Goal: Complete application form: Complete application form

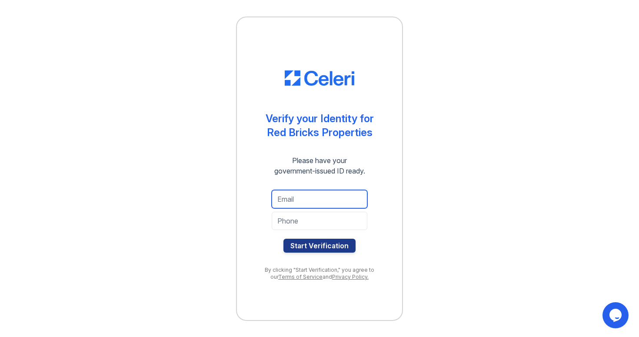
click at [292, 197] on input "email" at bounding box center [320, 199] width 96 height 18
type input "[PERSON_NAME][EMAIL_ADDRESS][DOMAIN_NAME]"
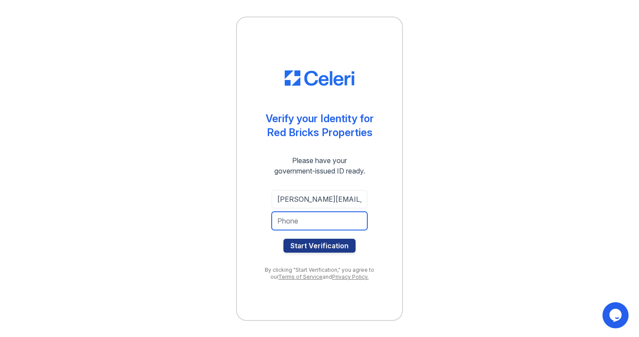
click at [309, 221] on input "tel" at bounding box center [320, 221] width 96 height 18
type input "4695251496"
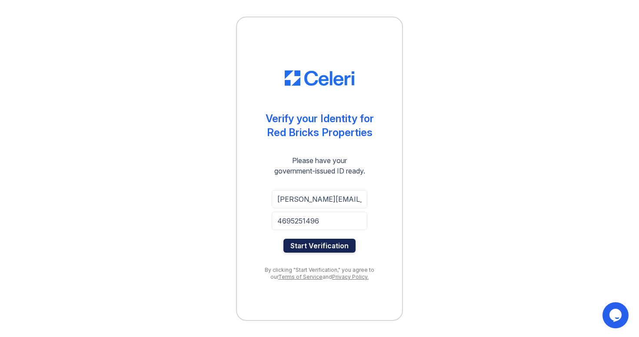
click at [327, 249] on button "Start Verification" at bounding box center [320, 246] width 72 height 14
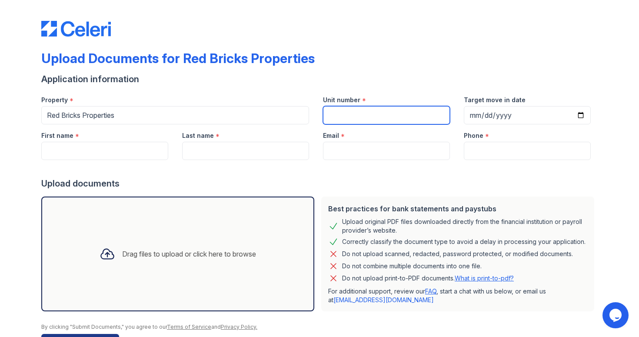
click at [354, 116] on input "Unit number" at bounding box center [386, 115] width 127 height 18
click at [363, 77] on div "Application information" at bounding box center [319, 79] width 557 height 12
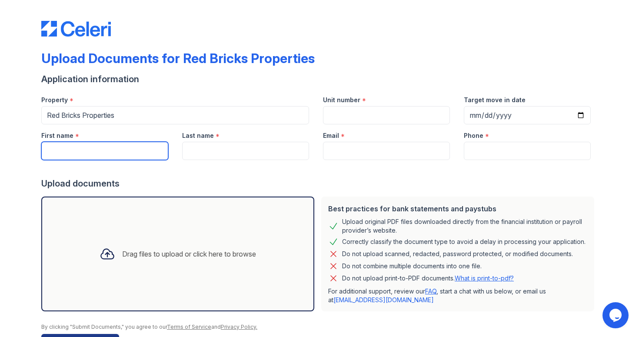
click at [97, 146] on input "First name" at bounding box center [104, 151] width 127 height 18
type input "ALBERTO"
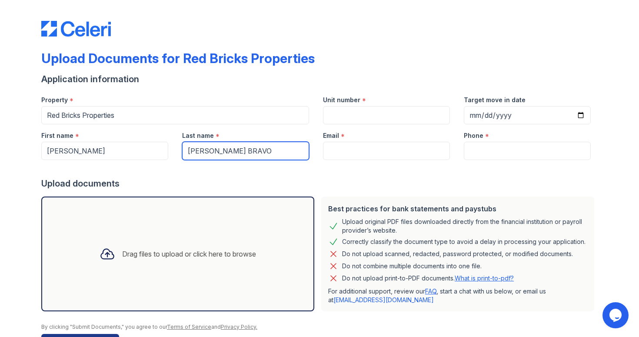
type input "MONTILLA BRAVO"
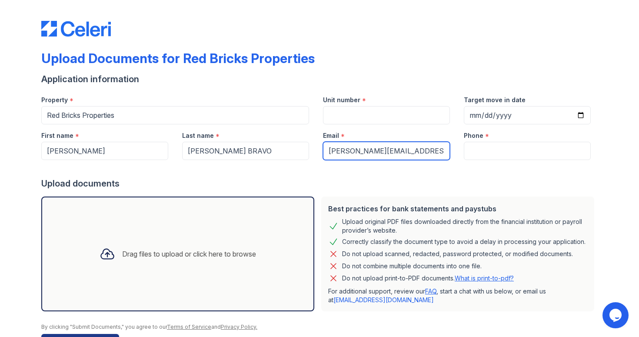
type input "[PERSON_NAME][EMAIL_ADDRESS][DOMAIN_NAME]"
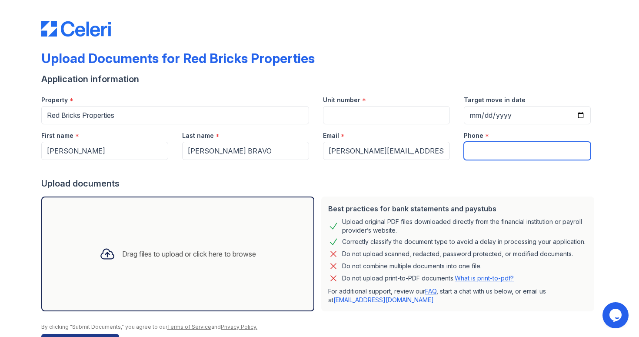
click at [483, 154] on input "Phone" at bounding box center [527, 151] width 127 height 18
type input "4695251496"
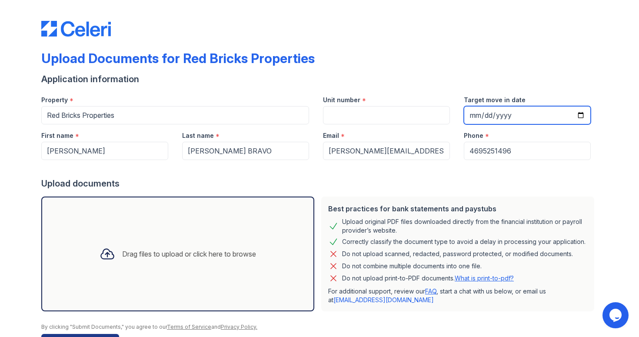
click at [582, 114] on input "Target move in date" at bounding box center [527, 115] width 127 height 18
type input "2025-09-27"
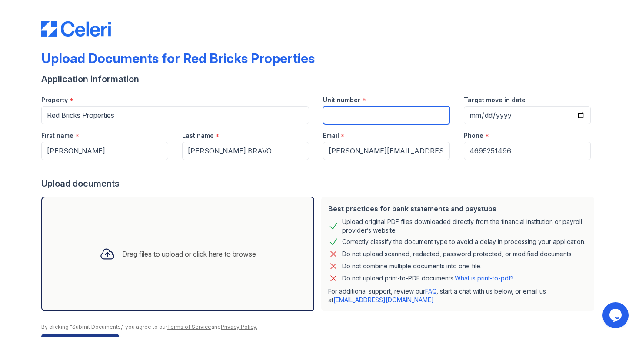
click at [380, 118] on input "Unit number" at bounding box center [386, 115] width 127 height 18
click at [360, 115] on input "100012" at bounding box center [386, 115] width 127 height 18
paste input "4217 Lake Road"
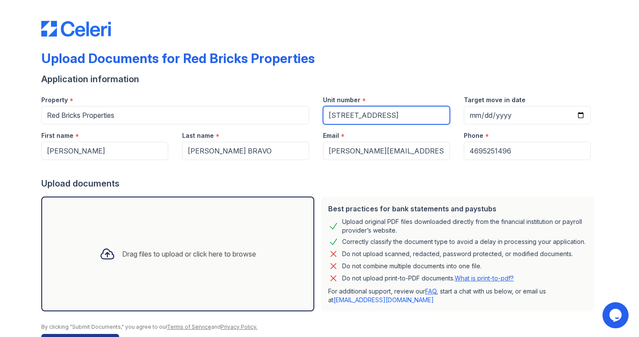
scroll to position [4, 0]
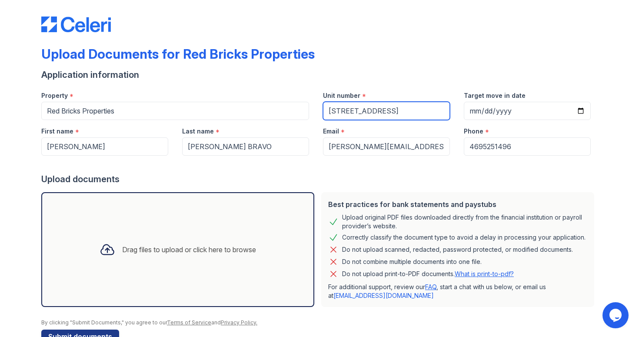
type input "4217 Lake Road"
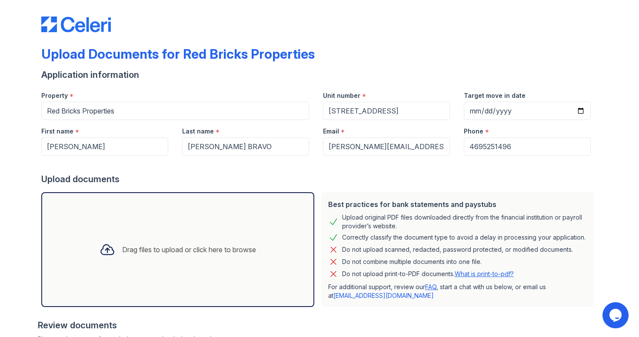
click at [190, 247] on div "Drag files to upload or click here to browse" at bounding box center [189, 249] width 134 height 10
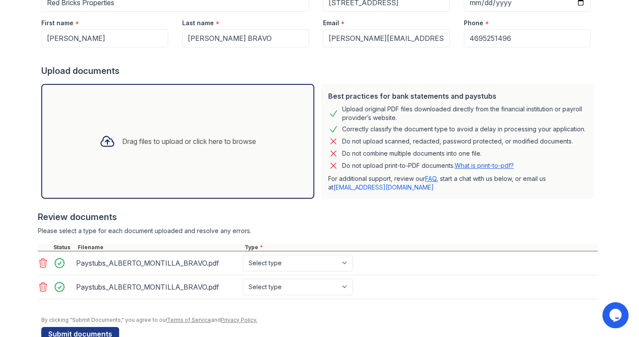
scroll to position [134, 0]
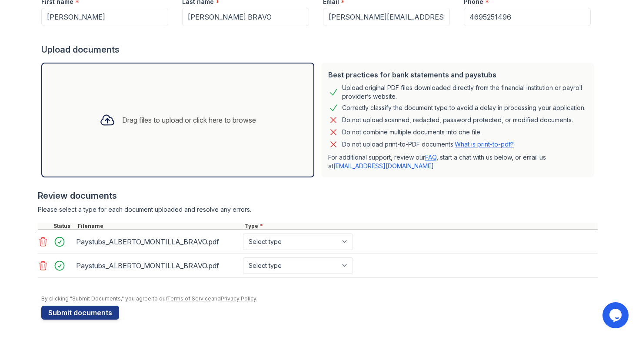
click at [44, 263] on icon at bounding box center [43, 266] width 10 height 10
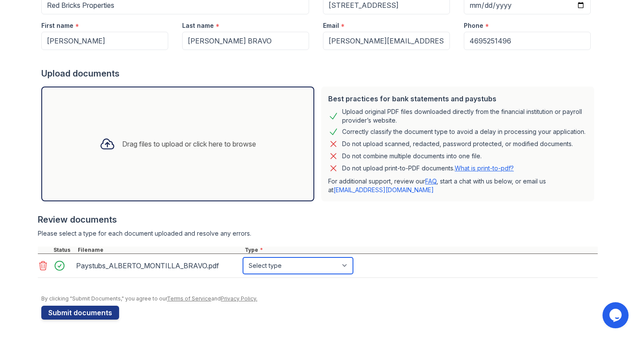
click at [267, 268] on select "Select type Paystub Bank Statement Offer Letter Tax Documents Benefit Award Let…" at bounding box center [298, 266] width 110 height 17
select select "paystub"
click at [243, 258] on select "Select type Paystub Bank Statement Offer Letter Tax Documents Benefit Award Let…" at bounding box center [298, 266] width 110 height 17
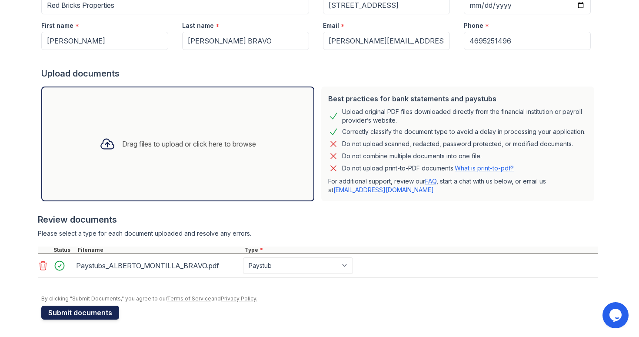
click at [69, 314] on button "Submit documents" at bounding box center [80, 313] width 78 height 14
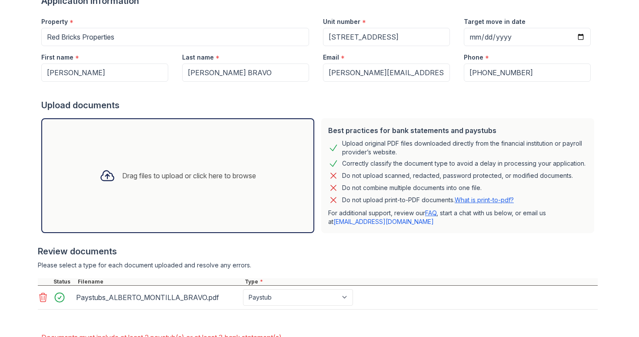
scroll to position [154, 0]
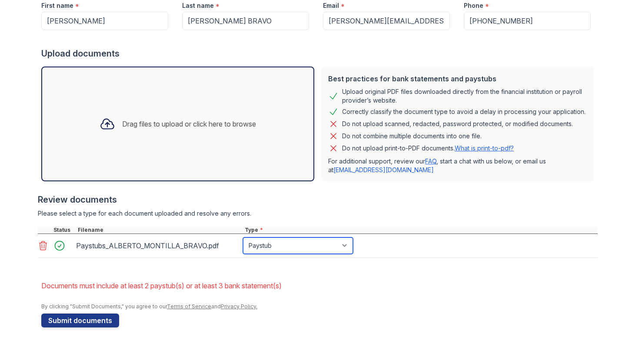
click at [277, 243] on select "Paystub Bank Statement Offer Letter Tax Documents Benefit Award Letter Investme…" at bounding box center [298, 246] width 110 height 17
click at [47, 243] on icon at bounding box center [43, 246] width 10 height 10
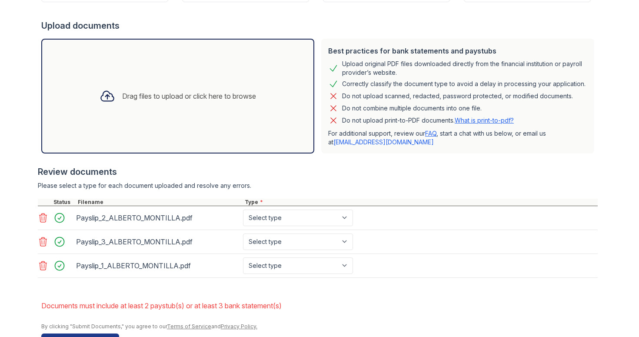
scroll to position [210, 0]
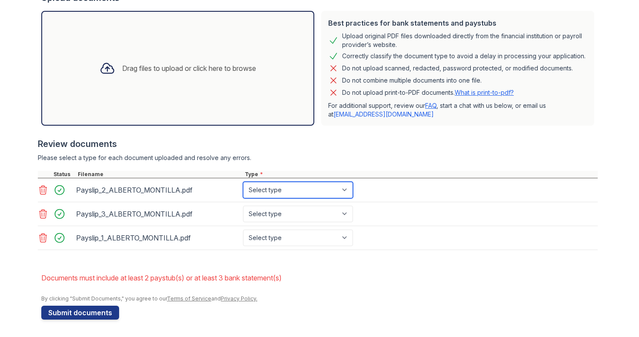
click at [280, 186] on select "Select type Paystub Bank Statement Offer Letter Tax Documents Benefit Award Let…" at bounding box center [298, 190] width 110 height 17
select select "paystub"
click at [243, 182] on select "Select type Paystub Bank Statement Offer Letter Tax Documents Benefit Award Let…" at bounding box center [298, 190] width 110 height 17
click at [276, 207] on select "Select type Paystub Bank Statement Offer Letter Tax Documents Benefit Award Let…" at bounding box center [298, 214] width 110 height 17
select select "paystub"
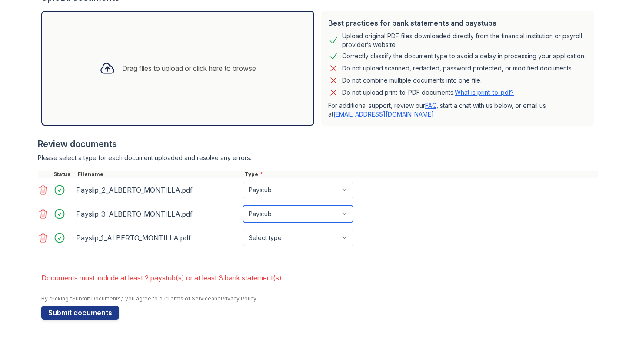
click at [243, 206] on select "Select type Paystub Bank Statement Offer Letter Tax Documents Benefit Award Let…" at bounding box center [298, 214] width 110 height 17
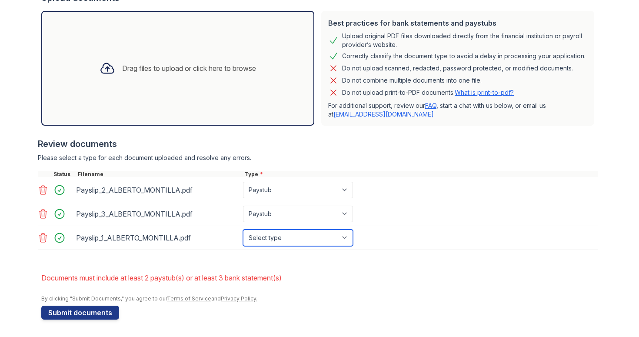
click at [273, 233] on select "Select type Paystub Bank Statement Offer Letter Tax Documents Benefit Award Let…" at bounding box center [298, 238] width 110 height 17
select select "paystub"
click at [243, 230] on select "Select type Paystub Bank Statement Offer Letter Tax Documents Benefit Award Let…" at bounding box center [298, 238] width 110 height 17
click at [235, 258] on div at bounding box center [318, 254] width 560 height 9
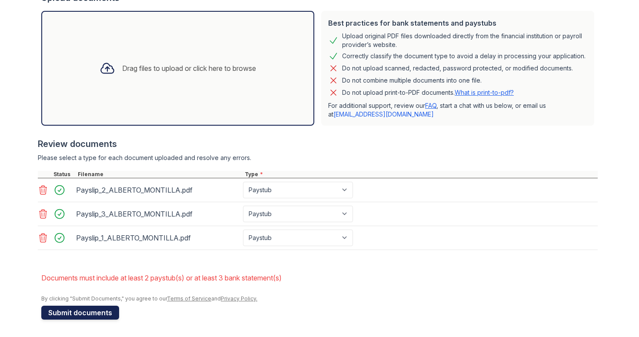
click at [89, 309] on button "Submit documents" at bounding box center [80, 313] width 78 height 14
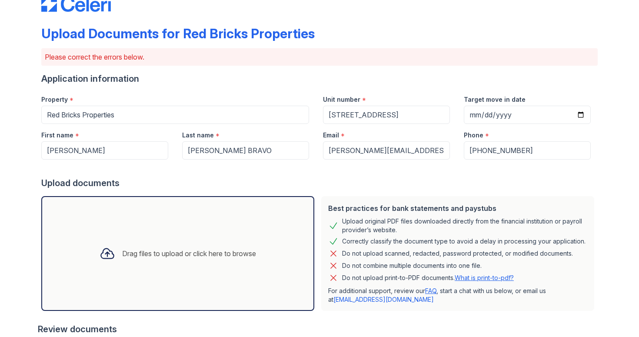
scroll to position [195, 0]
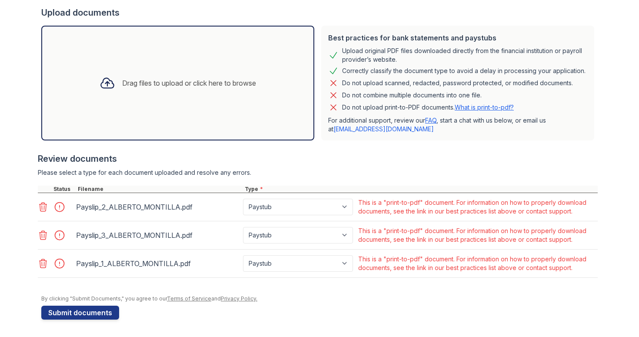
drag, startPoint x: 361, startPoint y: 200, endPoint x: 516, endPoint y: 190, distance: 155.2
click at [516, 190] on div "Review documents Please select a type for each document uploaded and resolve an…" at bounding box center [318, 215] width 560 height 143
click at [489, 177] on div at bounding box center [318, 181] width 560 height 9
click at [44, 208] on icon at bounding box center [43, 207] width 7 height 9
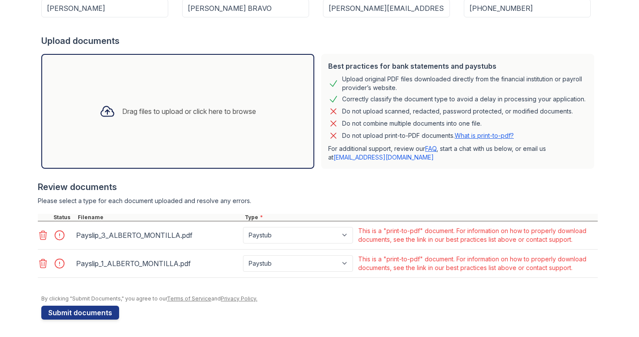
click at [45, 239] on icon at bounding box center [43, 235] width 7 height 9
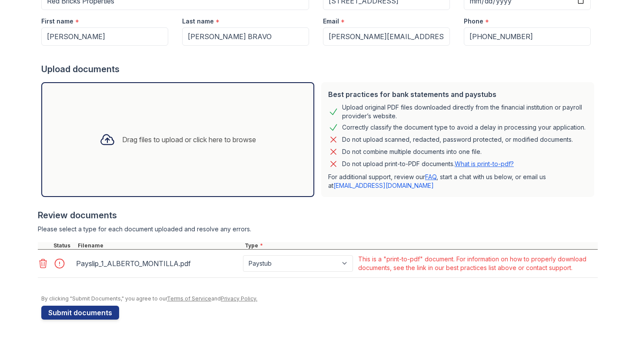
click at [43, 262] on icon at bounding box center [43, 263] width 10 height 10
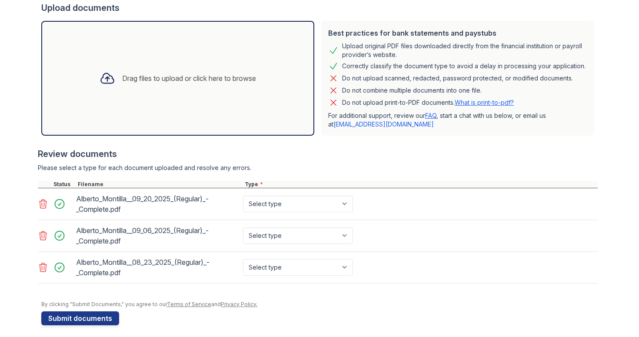
scroll to position [206, 0]
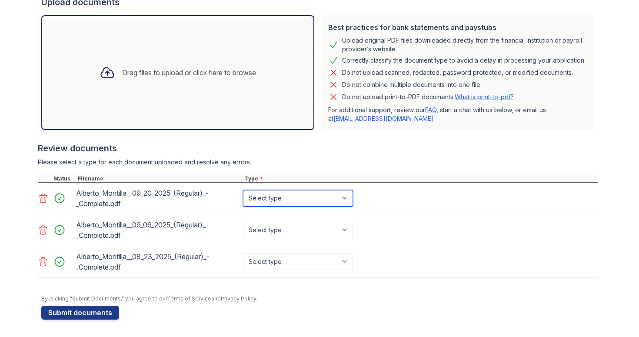
click at [291, 200] on select "Select type Paystub Bank Statement Offer Letter Tax Documents Benefit Award Let…" at bounding box center [298, 198] width 110 height 17
select select "paystub"
click at [243, 190] on select "Select type Paystub Bank Statement Offer Letter Tax Documents Benefit Award Let…" at bounding box center [298, 198] width 110 height 17
click at [282, 218] on div "Select type Paystub Bank Statement Offer Letter Tax Documents Benefit Award Let…" at bounding box center [298, 230] width 115 height 24
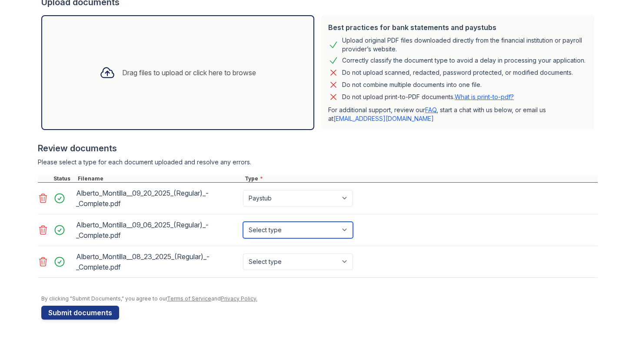
click at [282, 224] on select "Select type Paystub Bank Statement Offer Letter Tax Documents Benefit Award Let…" at bounding box center [298, 230] width 110 height 17
select select "paystub"
click at [243, 222] on select "Select type Paystub Bank Statement Offer Letter Tax Documents Benefit Award Let…" at bounding box center [298, 230] width 110 height 17
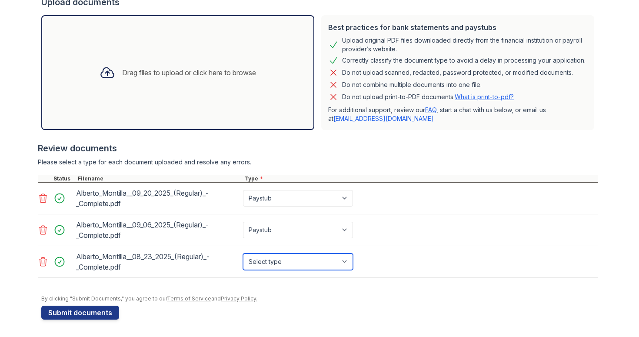
click at [271, 263] on select "Select type Paystub Bank Statement Offer Letter Tax Documents Benefit Award Let…" at bounding box center [298, 262] width 110 height 17
select select "paystub"
click at [243, 254] on select "Select type Paystub Bank Statement Offer Letter Tax Documents Benefit Award Let…" at bounding box center [298, 262] width 110 height 17
click at [225, 266] on div "Alberto_Montilla__08_23_2025_(Regular)_-_Complete.pdf" at bounding box center [158, 262] width 164 height 24
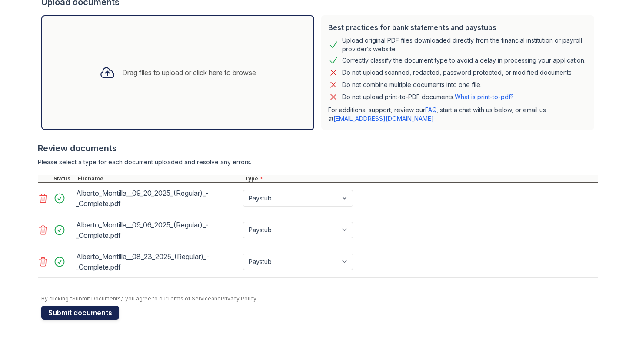
click at [88, 314] on button "Submit documents" at bounding box center [80, 313] width 78 height 14
